Goal: Complete application form

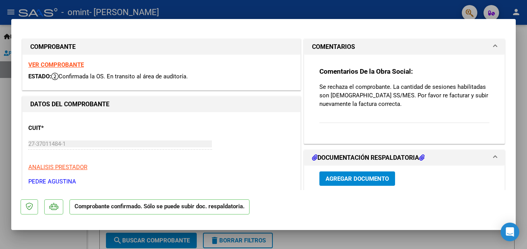
click at [525, 79] on div at bounding box center [263, 124] width 527 height 249
type input "$ 0,00"
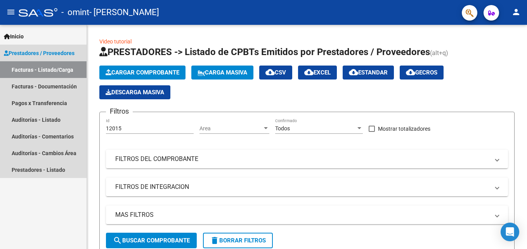
click at [35, 65] on link "Facturas - Listado/Carga" at bounding box center [43, 69] width 86 height 17
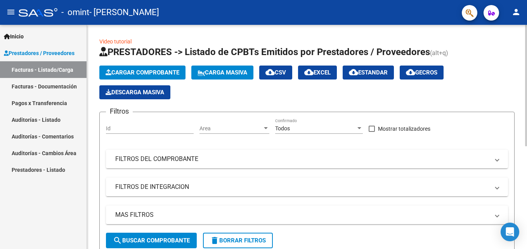
scroll to position [190, 0]
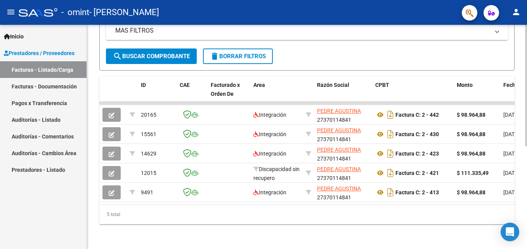
click at [526, 220] on html "menu - omint - [PERSON_NAME] person Inicio Instructivos Contacto OS Prestadores…" at bounding box center [263, 124] width 527 height 249
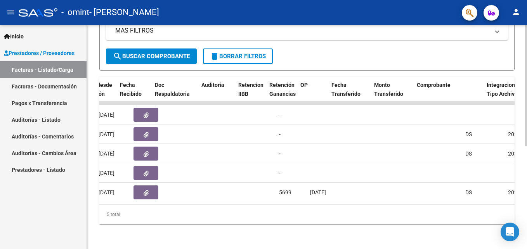
scroll to position [0, 111]
